Goal: Check status: Check status

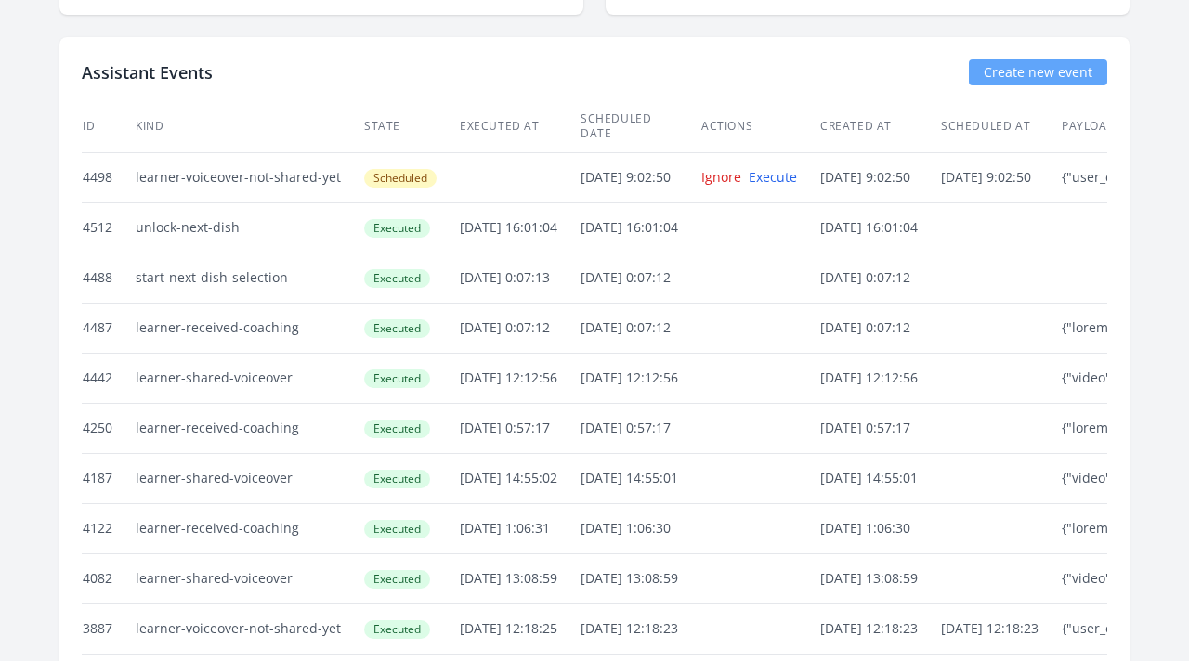
scroll to position [3991, 0]
drag, startPoint x: 456, startPoint y: 213, endPoint x: 586, endPoint y: 213, distance: 130.0
click at [580, 213] on td "13/Aug/2025 16:01:04" at bounding box center [519, 227] width 121 height 50
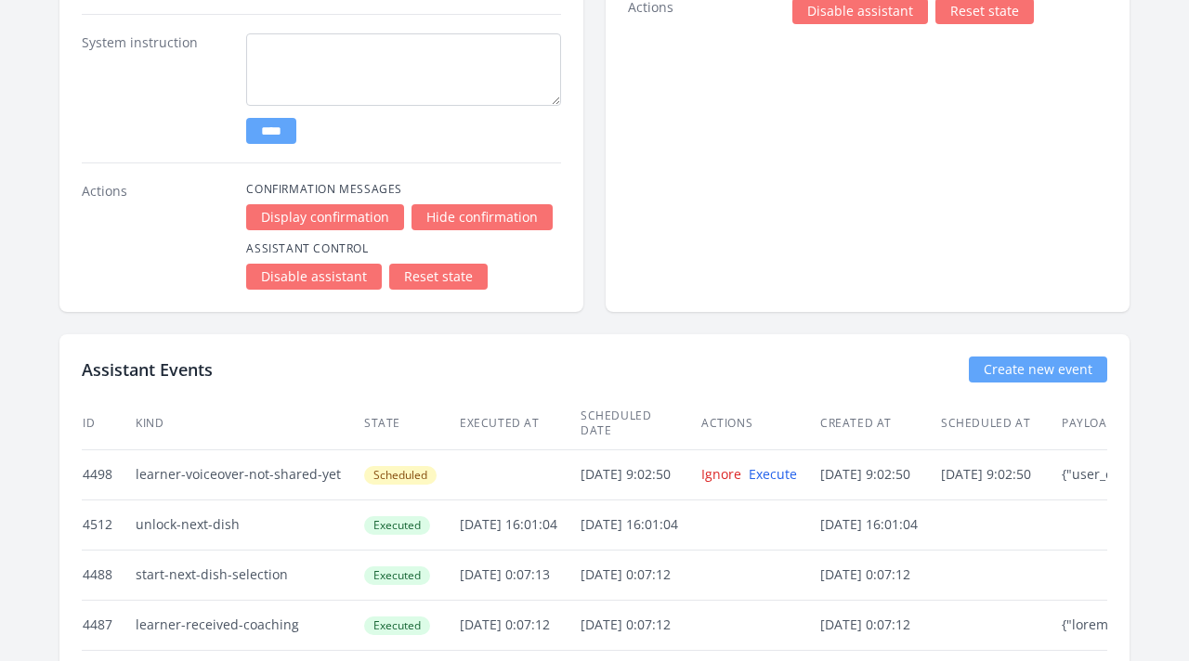
scroll to position [3969, 0]
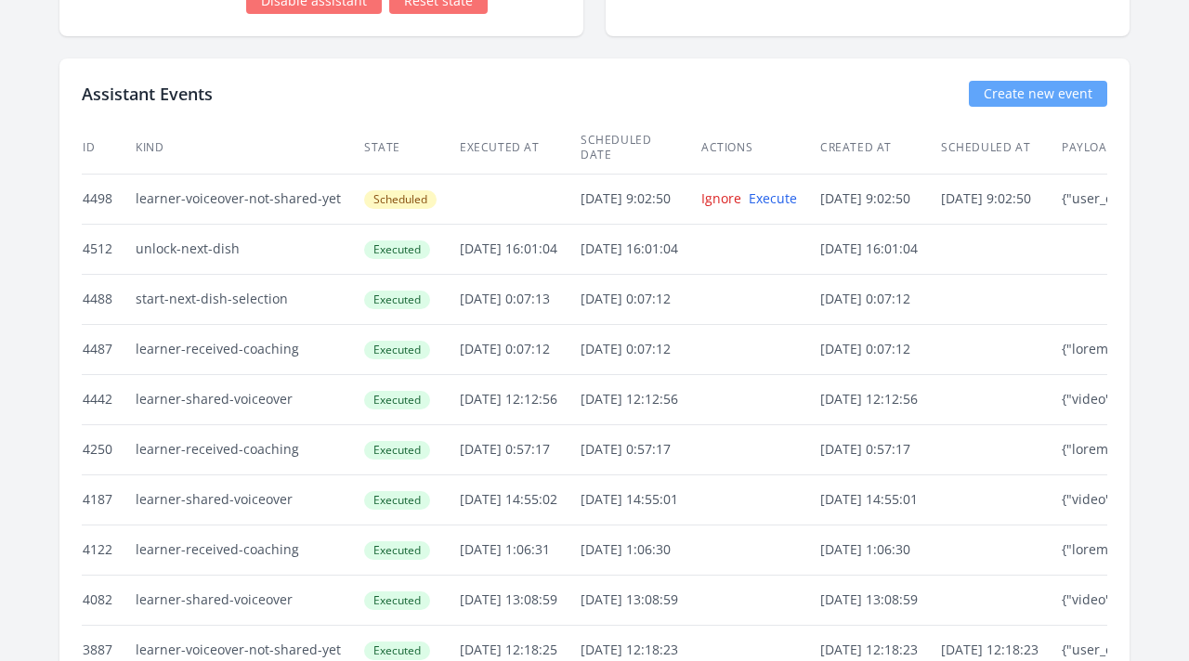
click at [492, 106] on div "Assistant Events Create new event ID Kind State Executed at Scheduled date Acti…" at bounding box center [594, 629] width 1070 height 1141
drag, startPoint x: 458, startPoint y: 287, endPoint x: 570, endPoint y: 290, distance: 112.4
click at [570, 290] on td "13/Aug/2025 0:07:13" at bounding box center [519, 299] width 121 height 50
drag, startPoint x: 587, startPoint y: 289, endPoint x: 260, endPoint y: 210, distance: 336.3
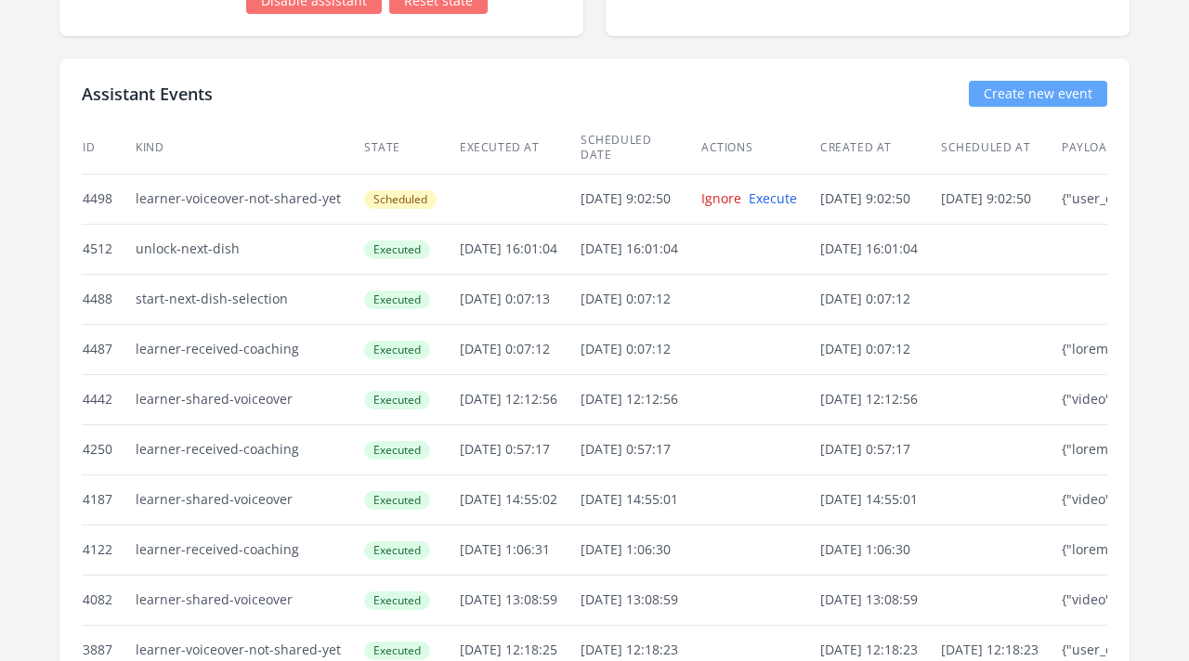
click at [265, 238] on td "unlock-next-dish" at bounding box center [249, 249] width 228 height 50
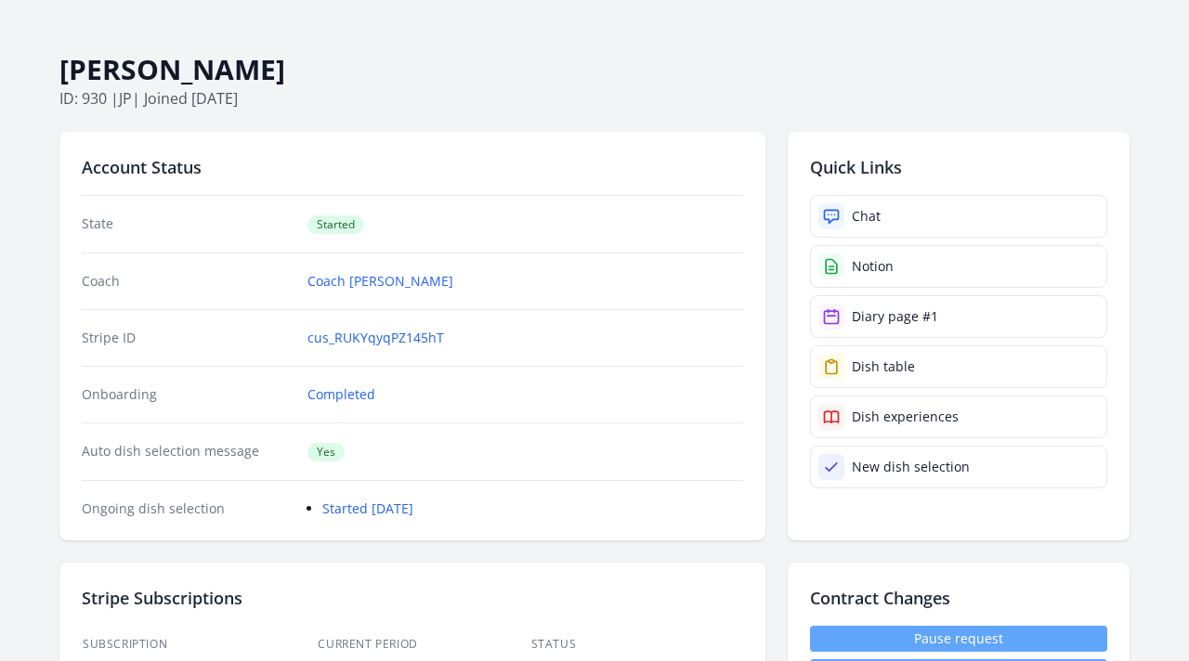
scroll to position [0, 0]
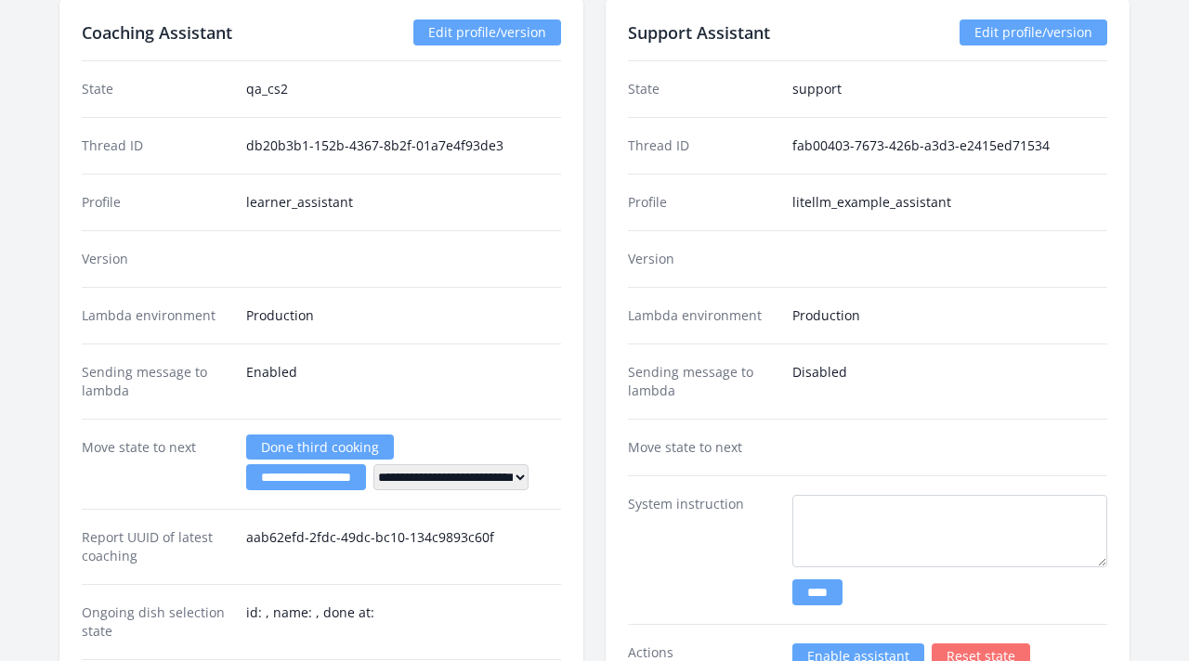
scroll to position [2424, 0]
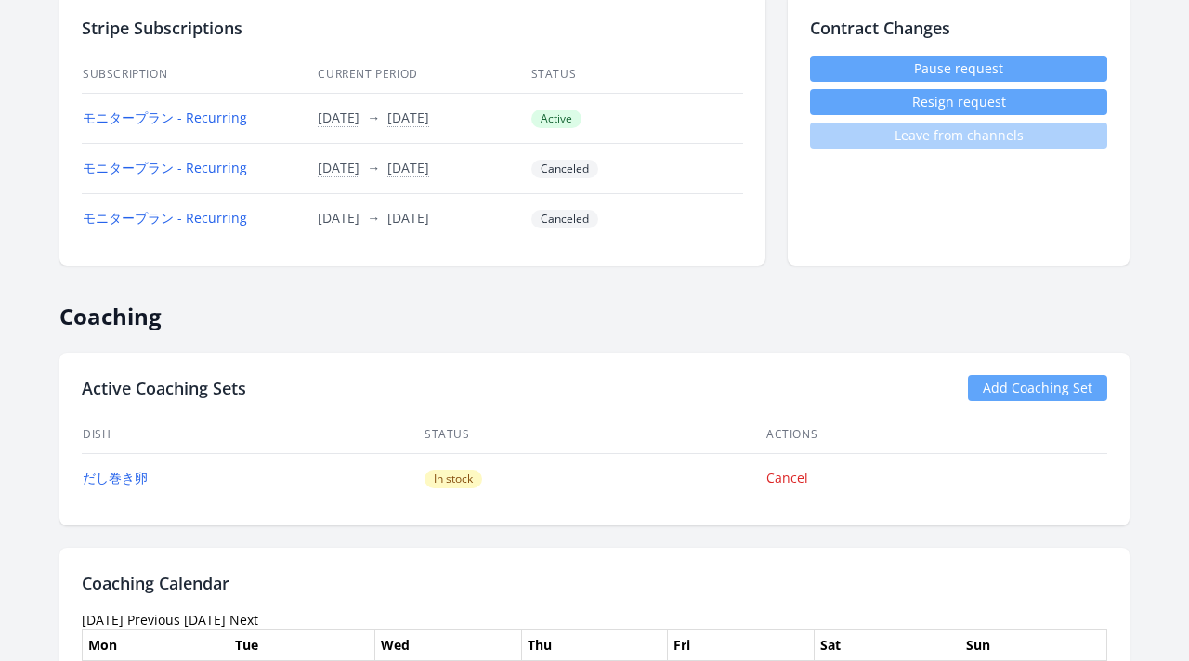
scroll to position [622, 0]
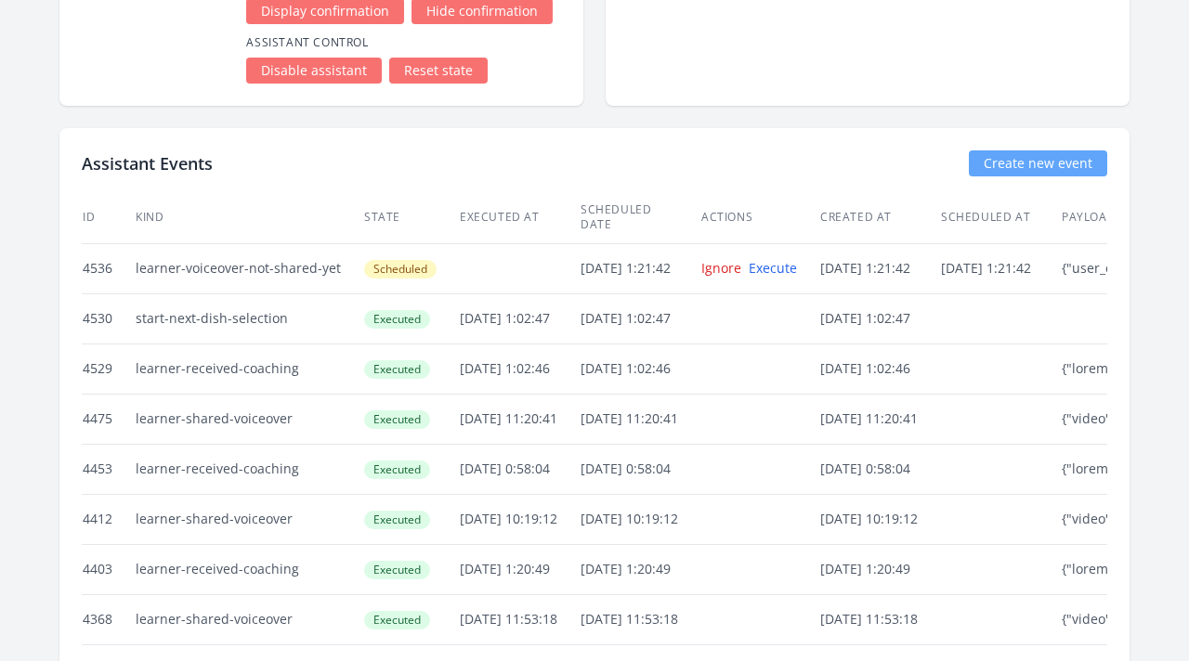
scroll to position [4070, 0]
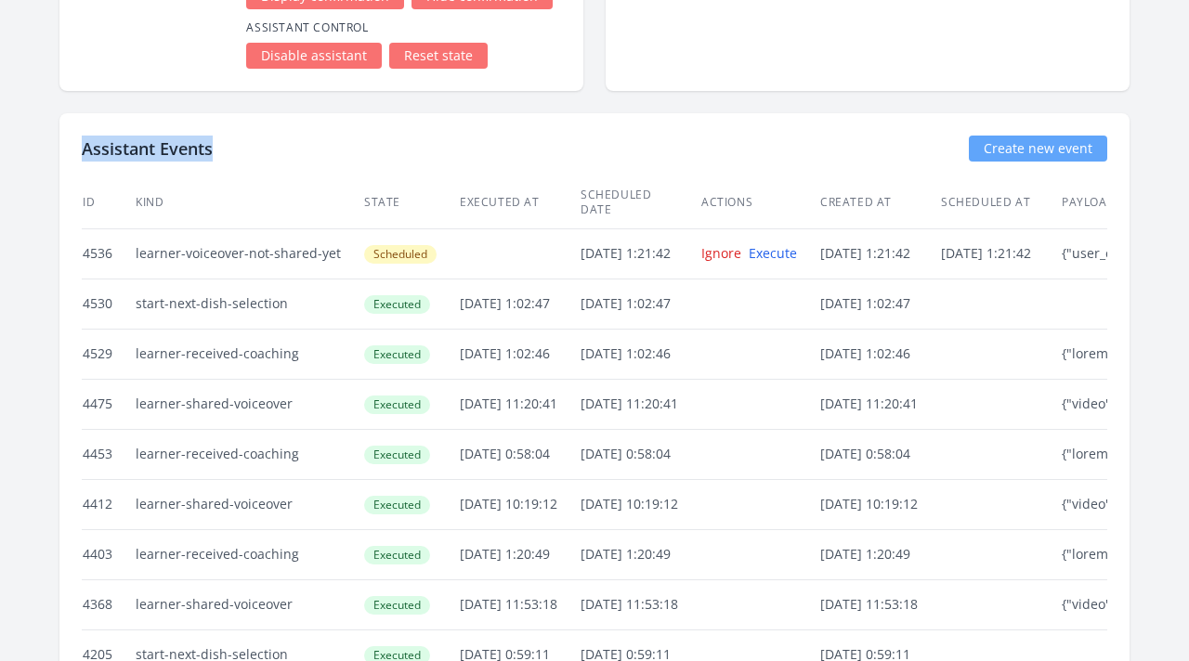
drag, startPoint x: 211, startPoint y: 150, endPoint x: 85, endPoint y: 142, distance: 126.5
click at [85, 142] on h2 "Assistant Events" at bounding box center [147, 149] width 131 height 26
copy h2 "Assistant Events"
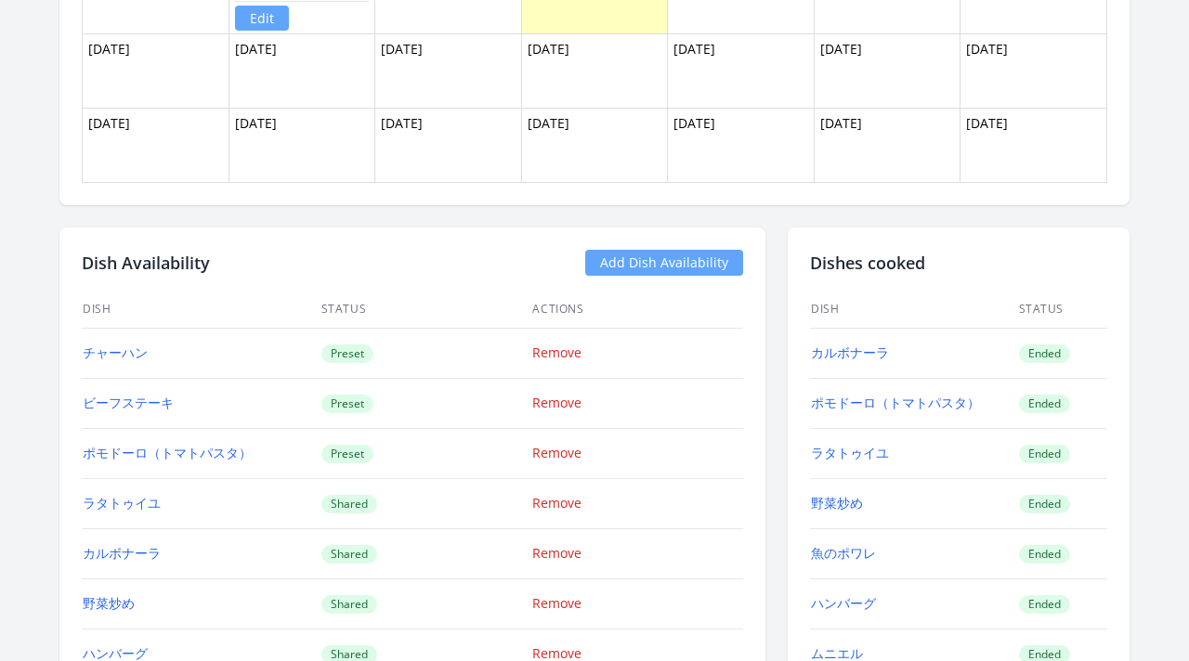
scroll to position [1572, 0]
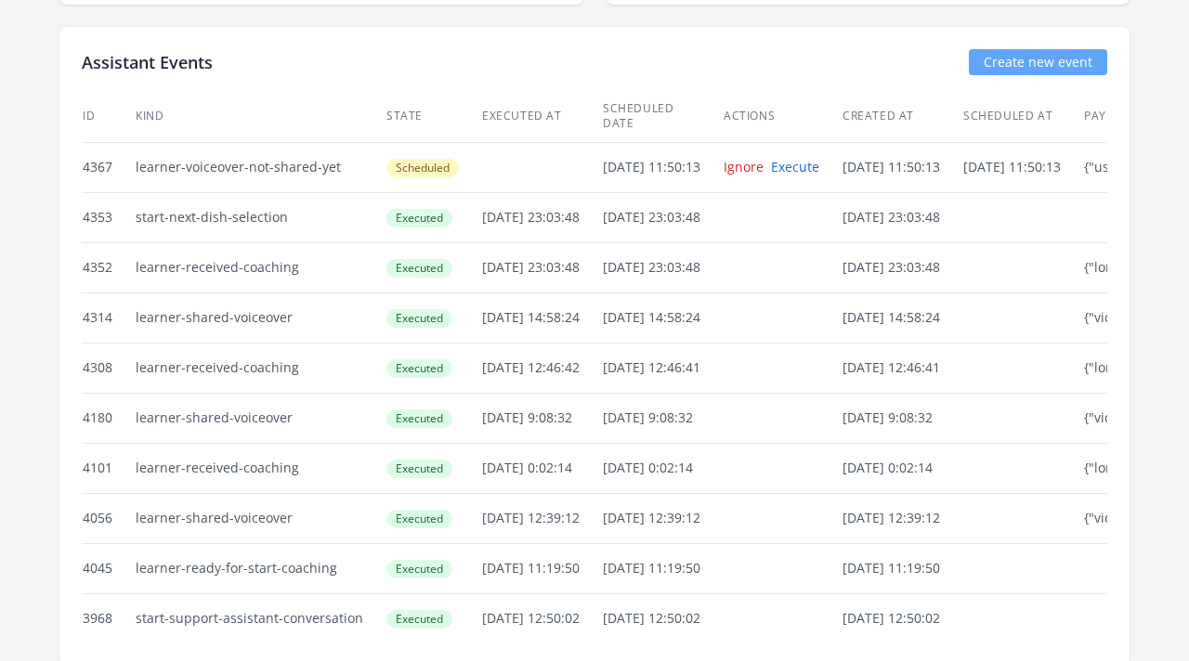
scroll to position [3186, 0]
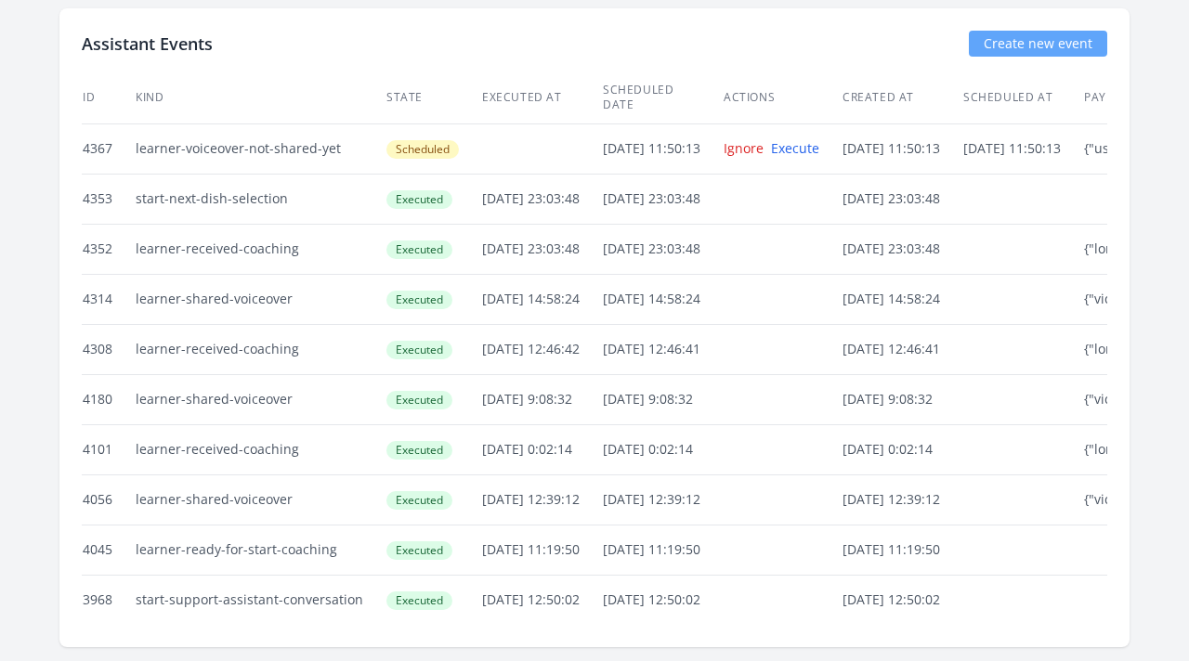
drag, startPoint x: 282, startPoint y: 179, endPoint x: 129, endPoint y: 186, distance: 153.4
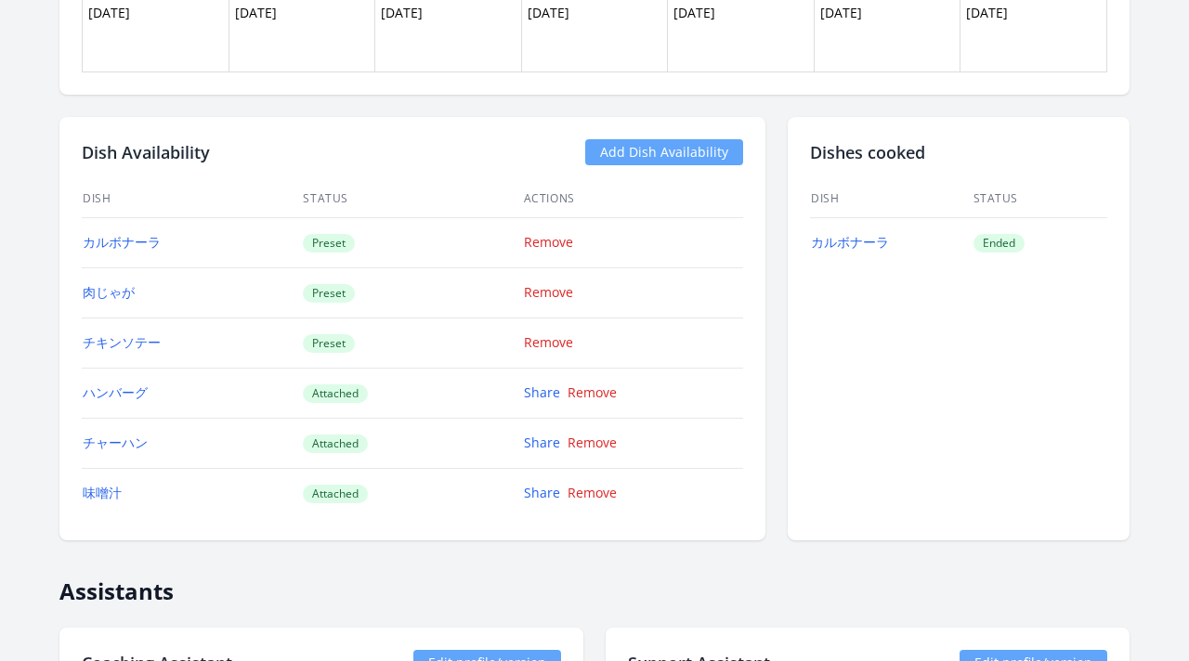
scroll to position [1581, 0]
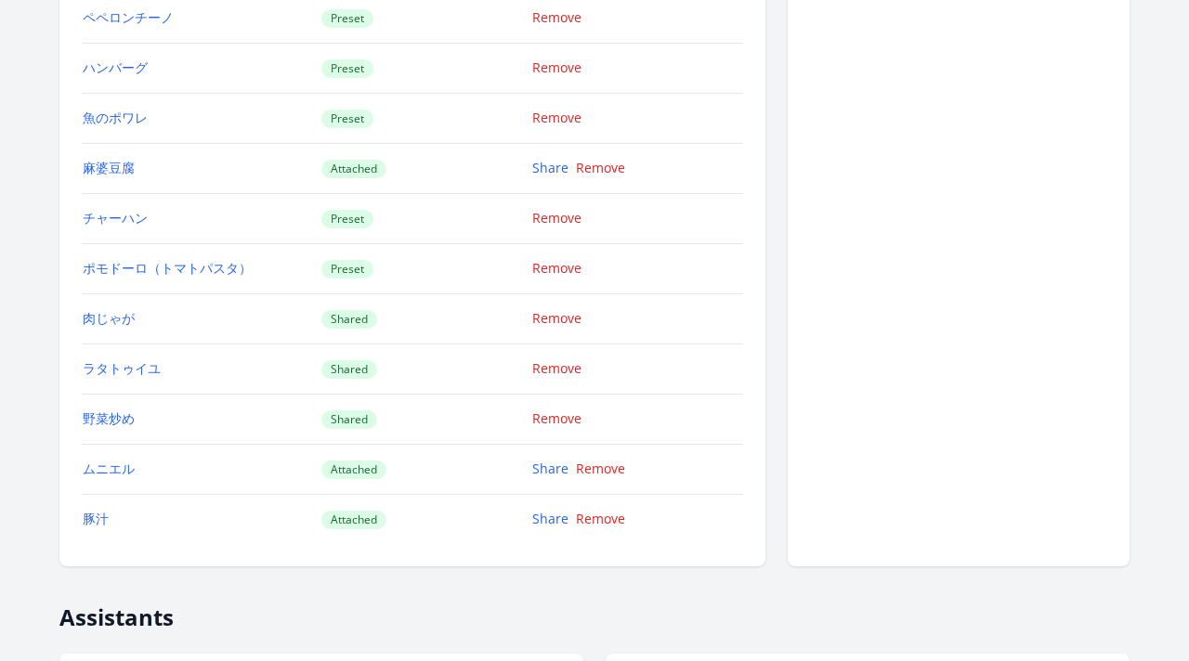
scroll to position [2107, 0]
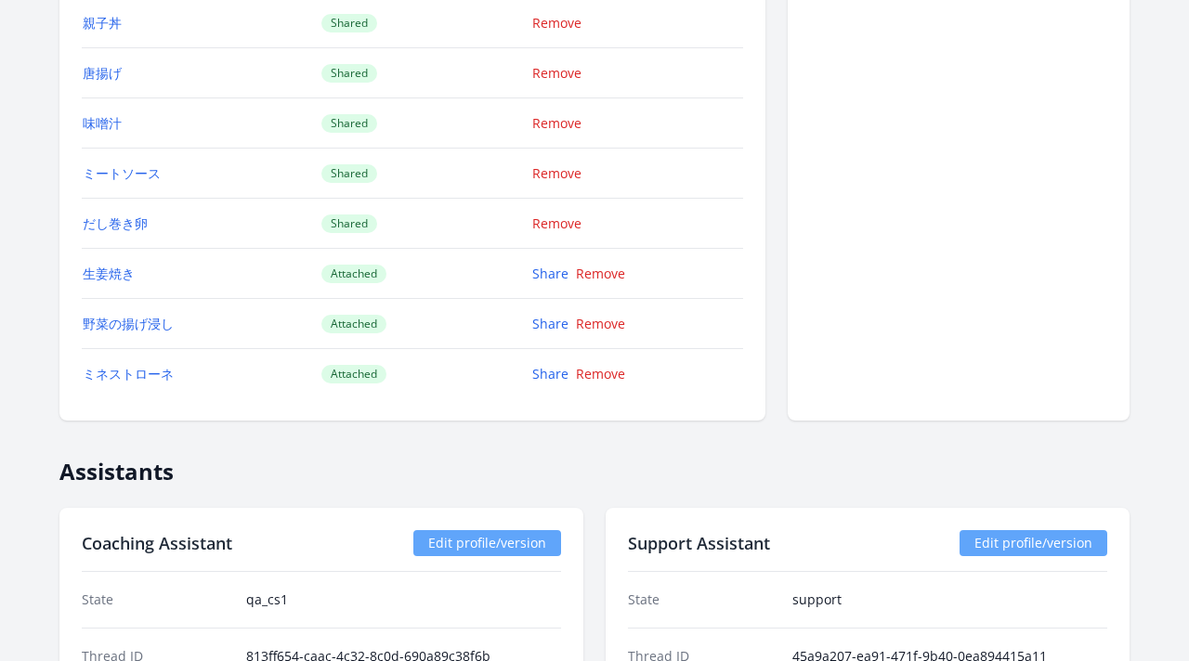
scroll to position [2749, 0]
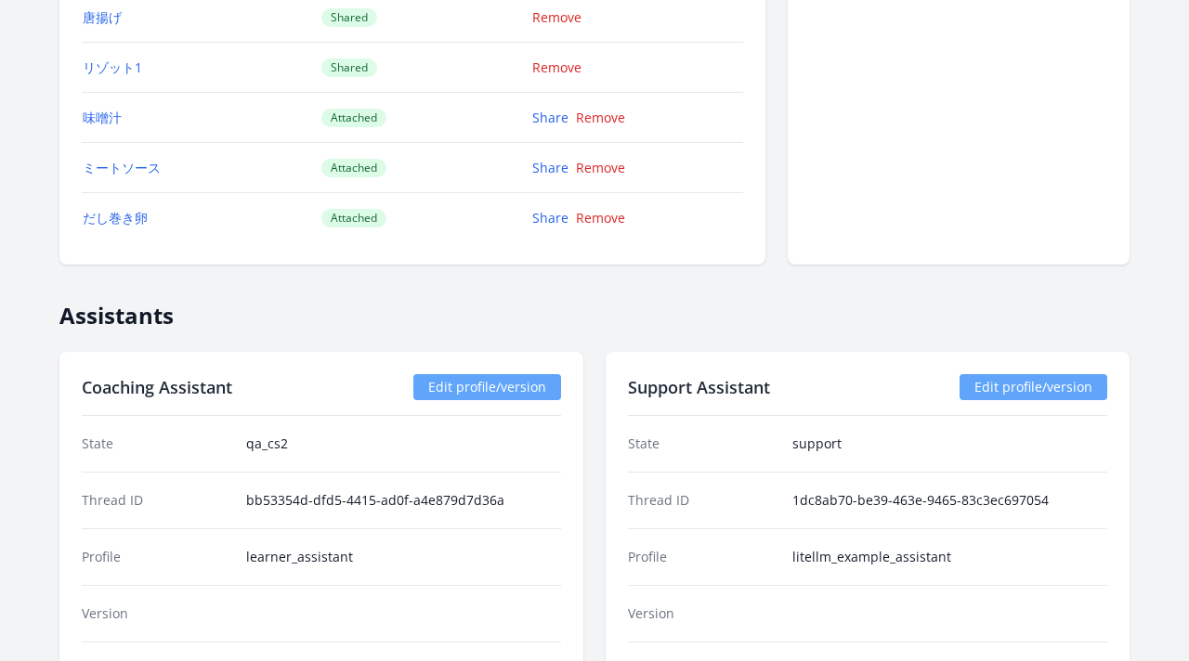
scroll to position [2668, 0]
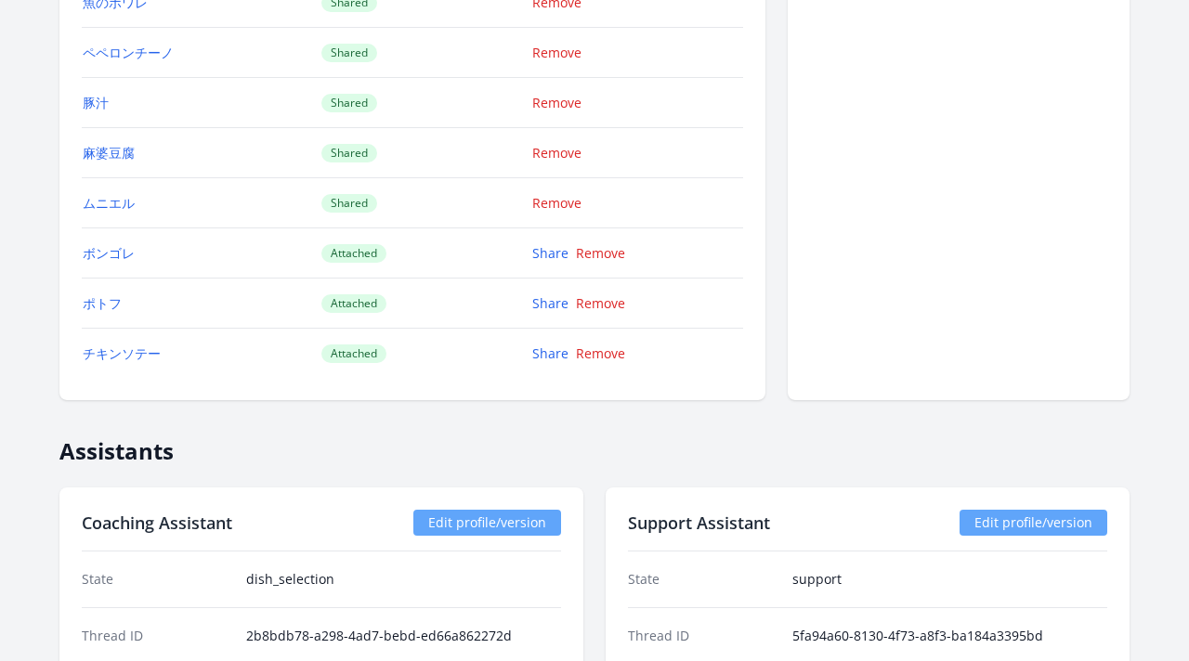
scroll to position [2164, 0]
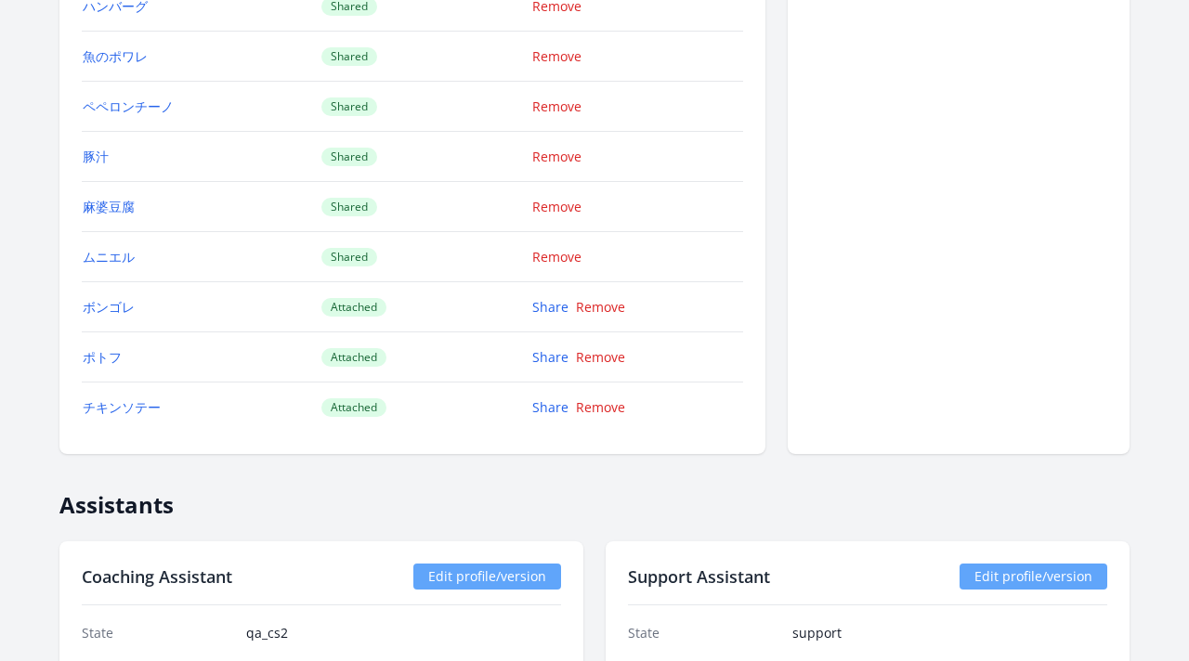
scroll to position [2122, 0]
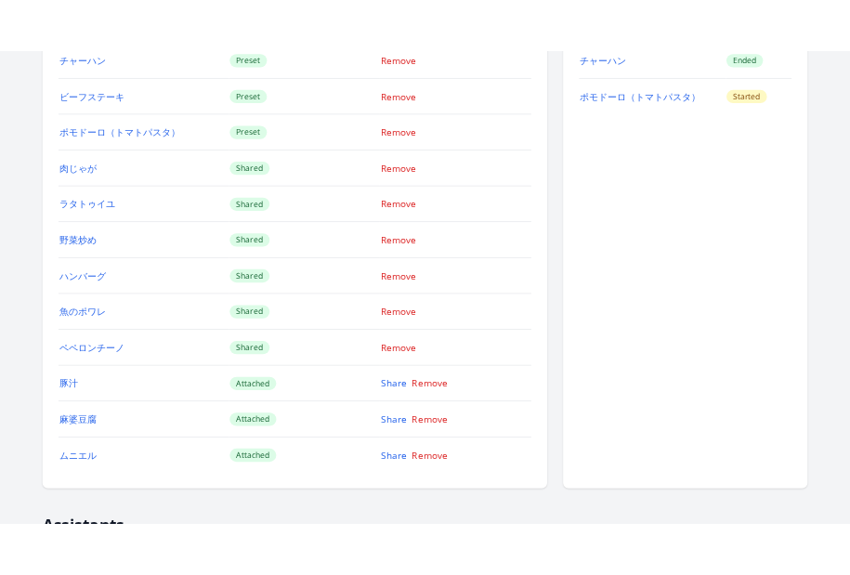
scroll to position [1766, 0]
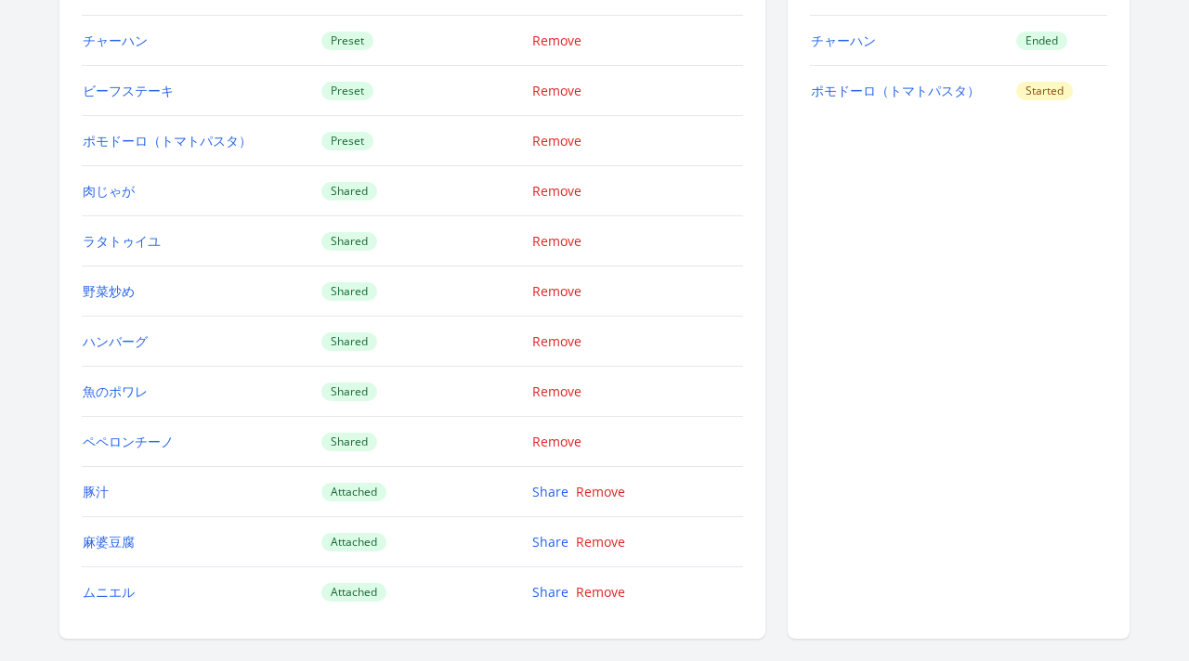
click at [962, 519] on div "Dishes cooked Dish Status チャーハン Ended ポモドーロ（トマトパスタ） Started" at bounding box center [959, 277] width 342 height 724
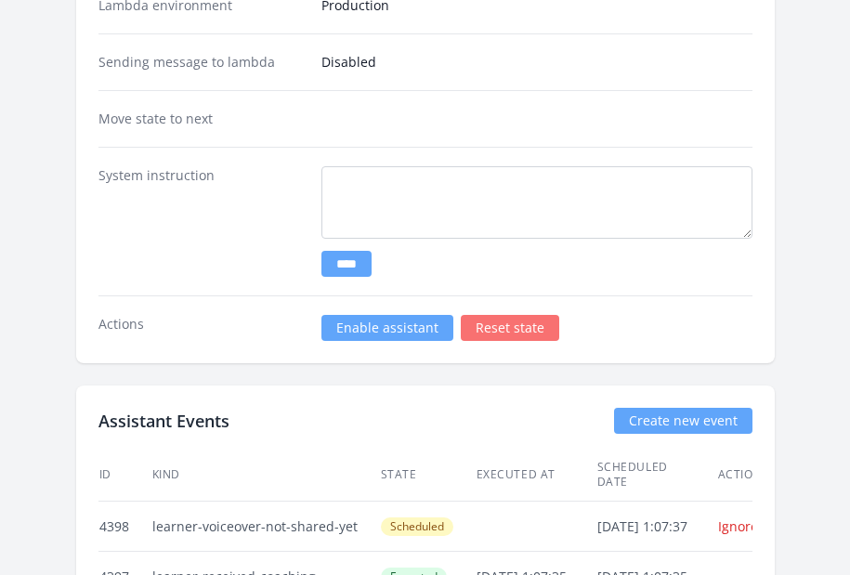
scroll to position [4672, 0]
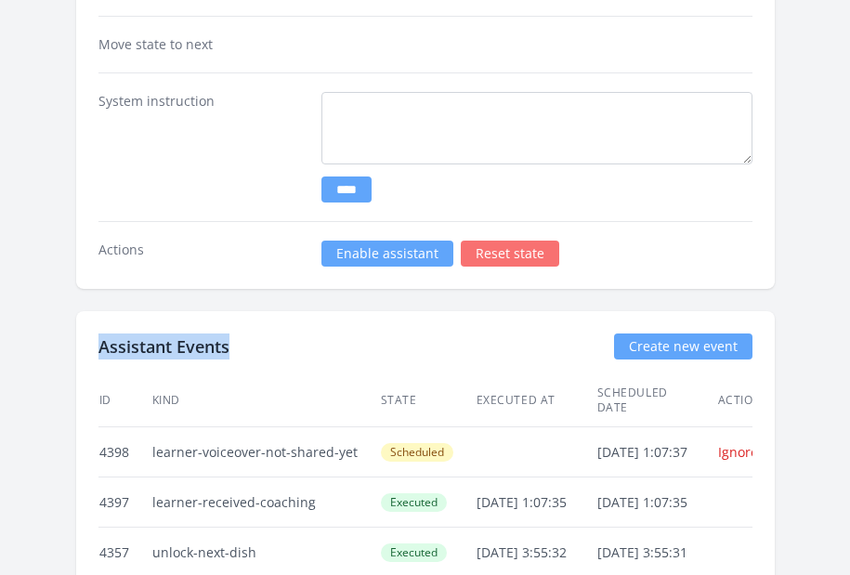
drag, startPoint x: 225, startPoint y: 346, endPoint x: 96, endPoint y: 336, distance: 129.5
copy h2 "Assistant Events"
click at [264, 341] on div "Assistant Events Create new event" at bounding box center [425, 346] width 654 height 26
drag, startPoint x: 232, startPoint y: 342, endPoint x: 98, endPoint y: 342, distance: 133.7
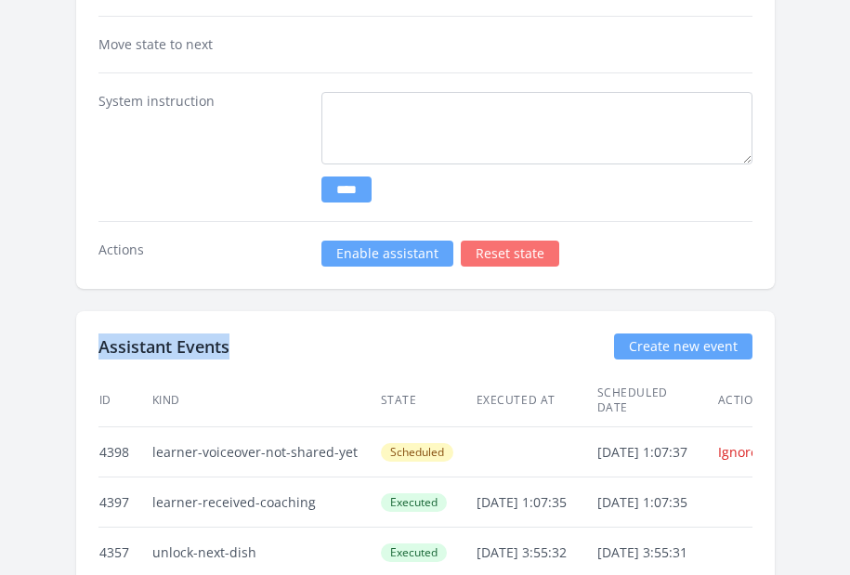
click at [98, 342] on div "Assistant Events Create new event" at bounding box center [425, 346] width 654 height 26
copy h2 "Assistant Events"
click at [275, 333] on div "Assistant Events Create new event" at bounding box center [425, 346] width 654 height 26
drag, startPoint x: 228, startPoint y: 345, endPoint x: 91, endPoint y: 351, distance: 137.6
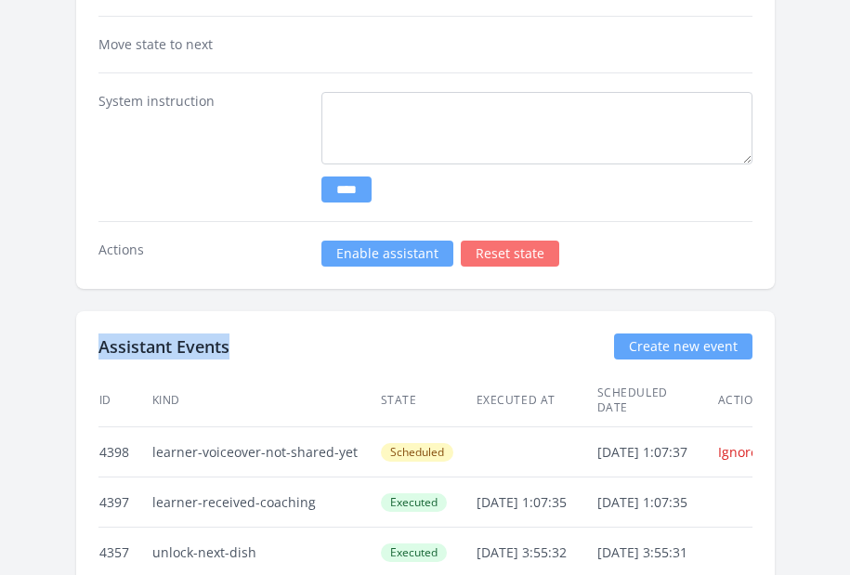
copy h2 "Assistant Events"
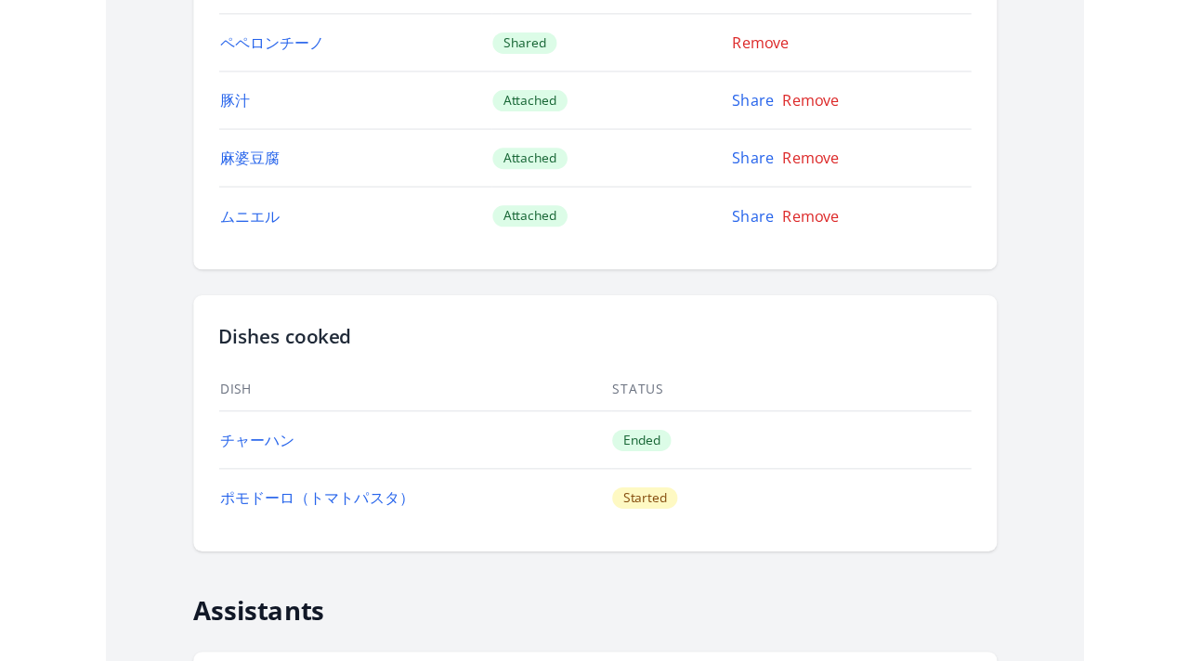
scroll to position [2799, 0]
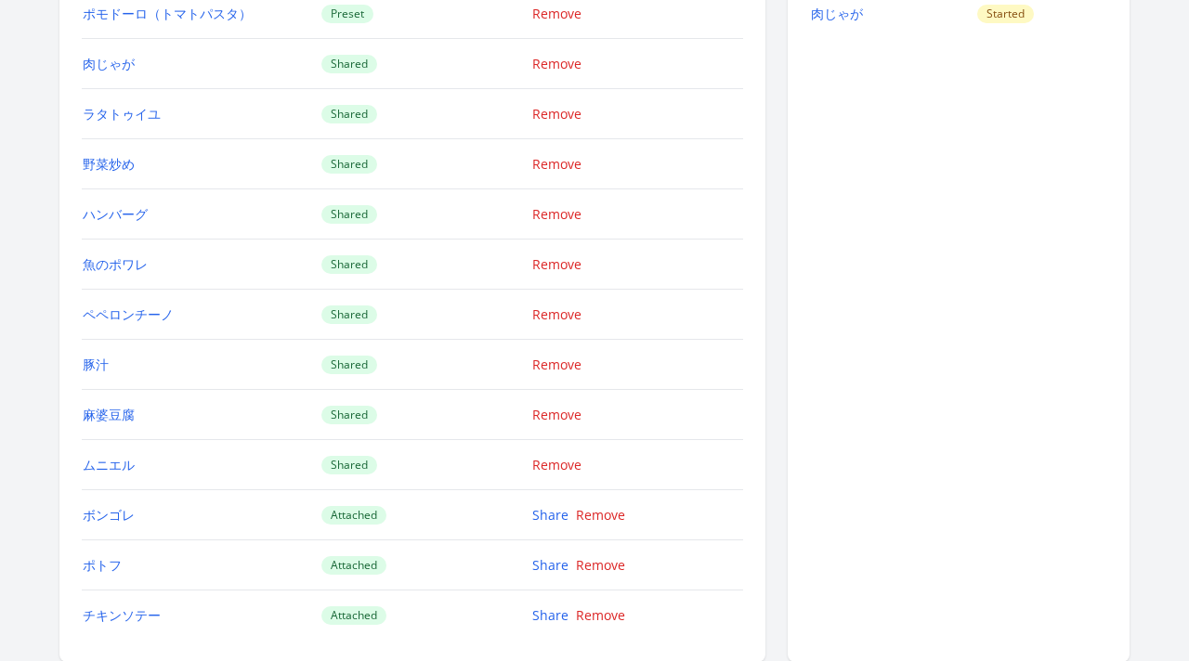
scroll to position [1907, 0]
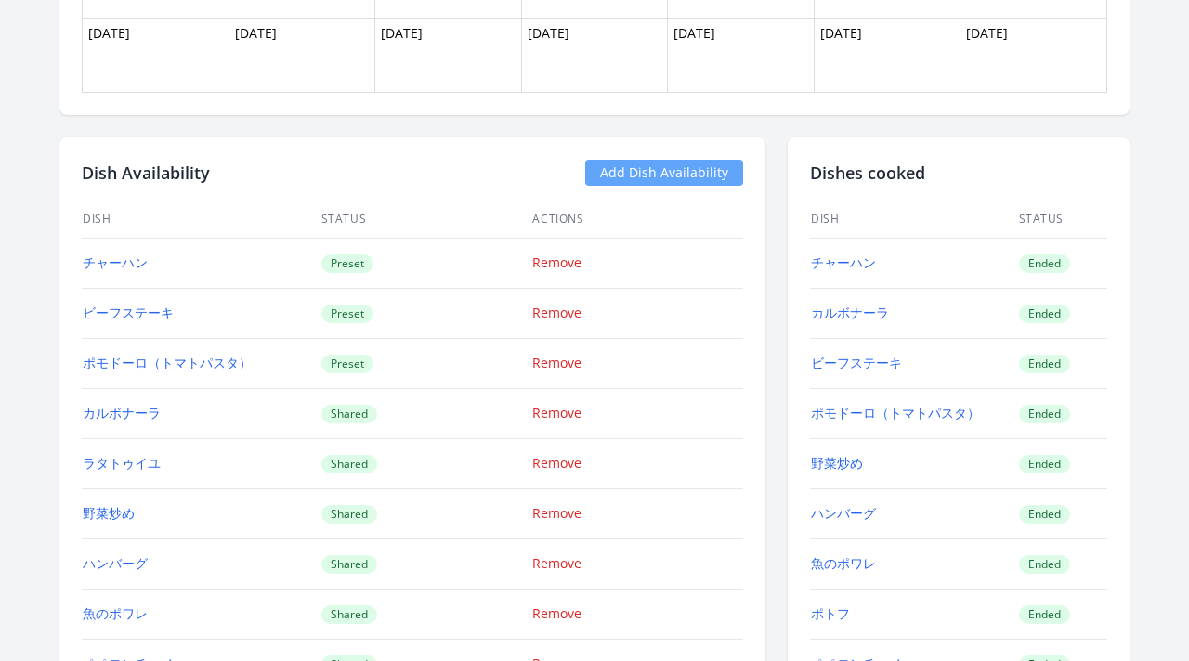
scroll to position [1198, 0]
